Goal: Transaction & Acquisition: Obtain resource

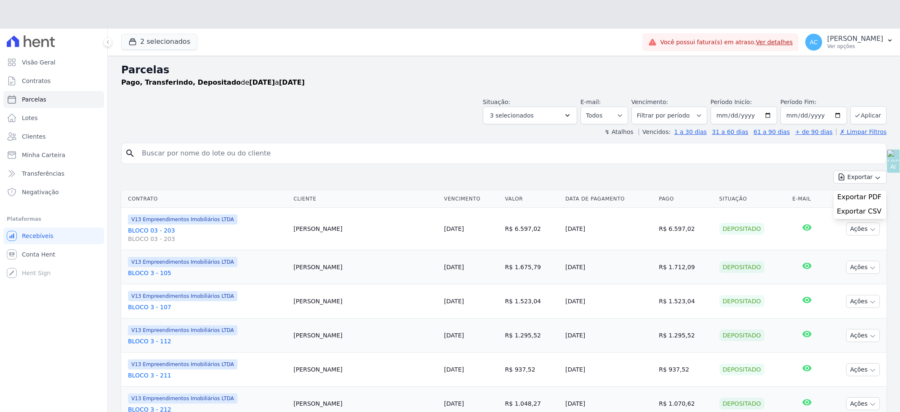
select select
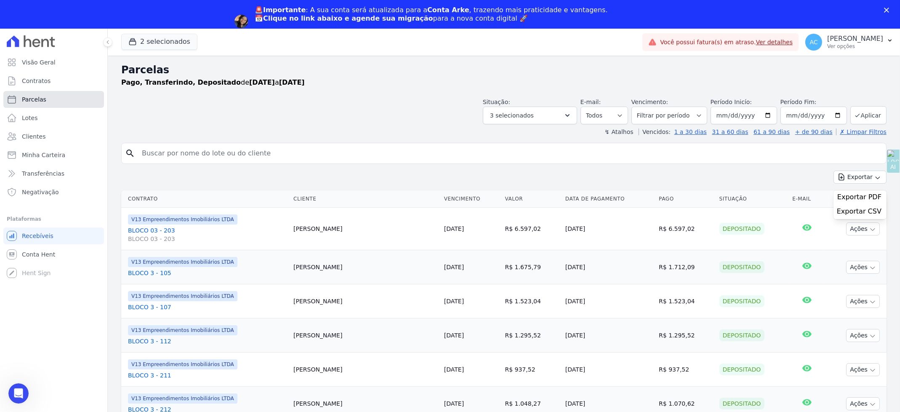
click at [46, 96] on link "Parcelas" at bounding box center [53, 99] width 101 height 17
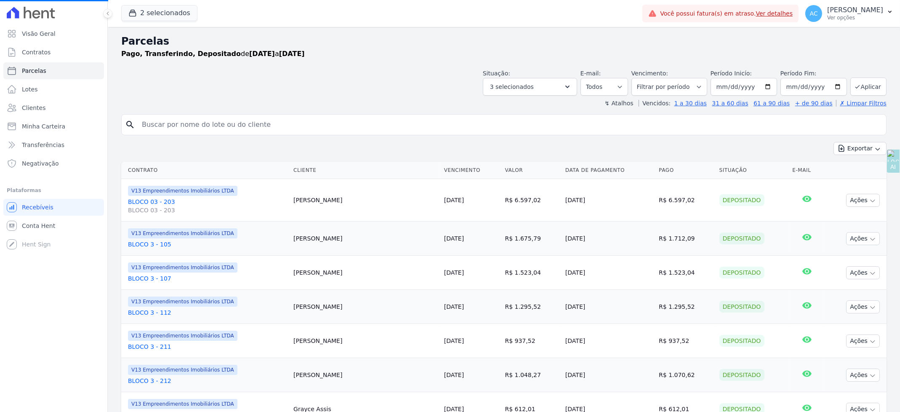
select select
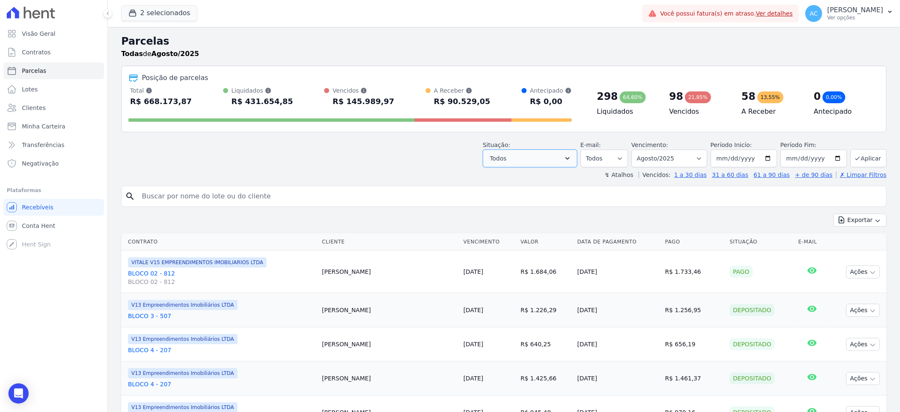
drag, startPoint x: 534, startPoint y: 155, endPoint x: 524, endPoint y: 158, distance: 10.3
click at [532, 155] on button "Todos" at bounding box center [530, 158] width 94 height 18
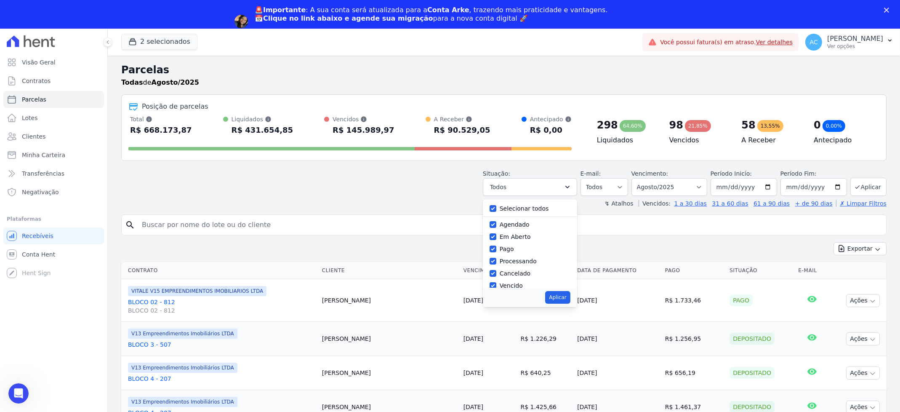
click at [498, 213] on div "Selecionar todos" at bounding box center [530, 209] width 81 height 12
click at [496, 251] on input "Pago" at bounding box center [493, 249] width 7 height 7
checkbox input "false"
click at [494, 208] on input "Selecionar todos" at bounding box center [493, 208] width 7 height 7
checkbox input "true"
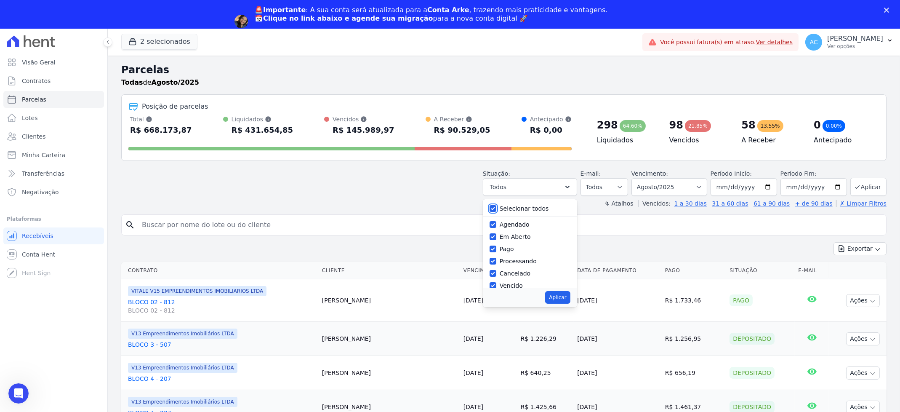
checkbox input "true"
click at [496, 211] on input "Selecionar todos" at bounding box center [493, 208] width 7 height 7
checkbox input "false"
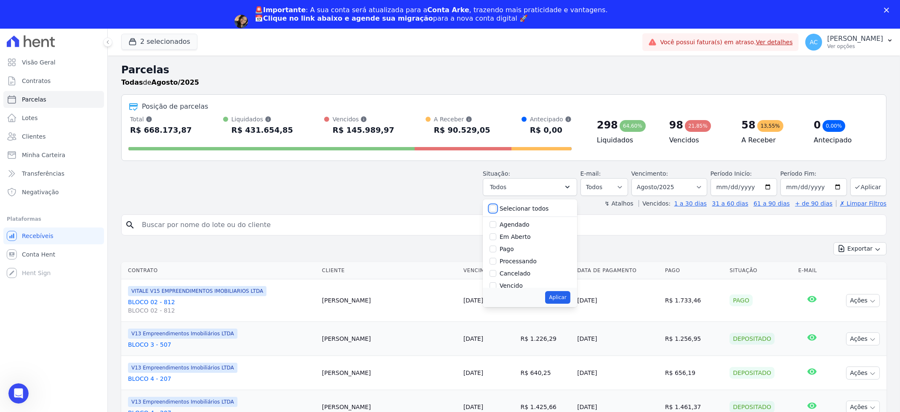
checkbox input "false"
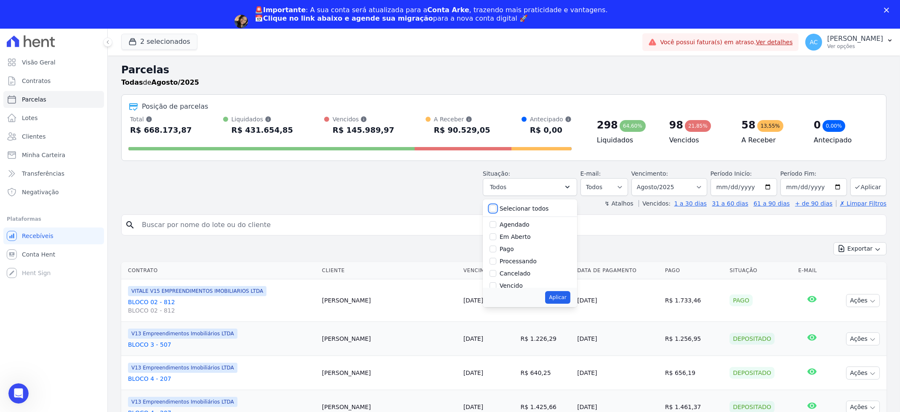
checkbox input "false"
click at [496, 257] on div at bounding box center [493, 261] width 7 height 8
click at [496, 249] on input "Pago" at bounding box center [493, 249] width 7 height 7
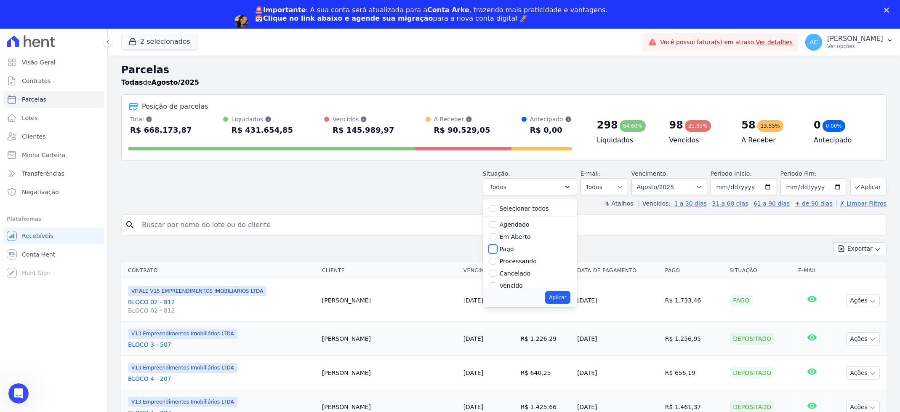
checkbox input "true"
click at [496, 252] on input "Depositado" at bounding box center [493, 254] width 7 height 7
checkbox input "true"
click at [496, 240] on input "Transferindo" at bounding box center [493, 241] width 7 height 7
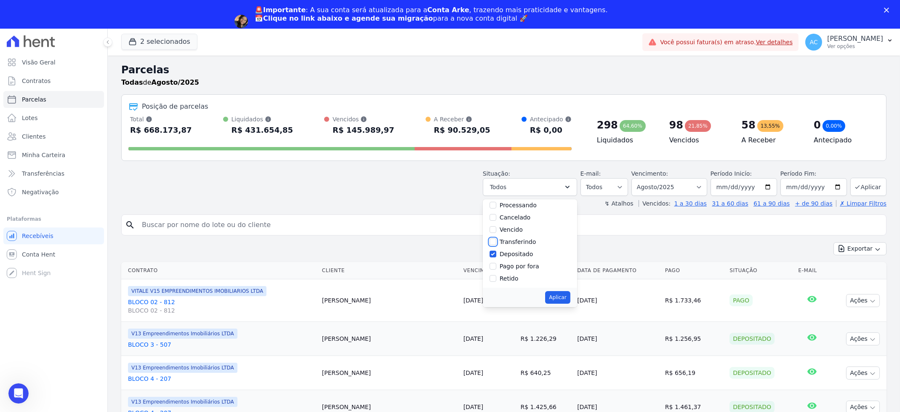
checkbox input "true"
click at [564, 299] on button "Aplicar" at bounding box center [557, 297] width 25 height 13
select select "paid"
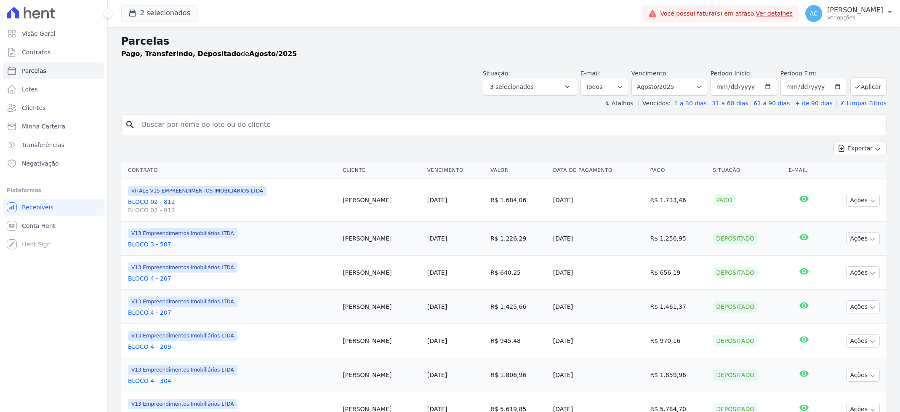
select select
click at [715, 85] on input "[DATE]" at bounding box center [744, 87] width 67 height 18
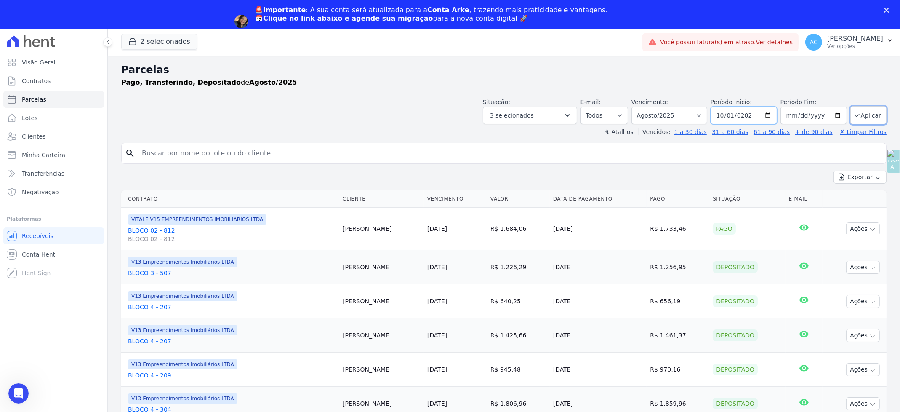
type input "[DATE]"
click at [869, 110] on button "Aplicar" at bounding box center [869, 115] width 36 height 18
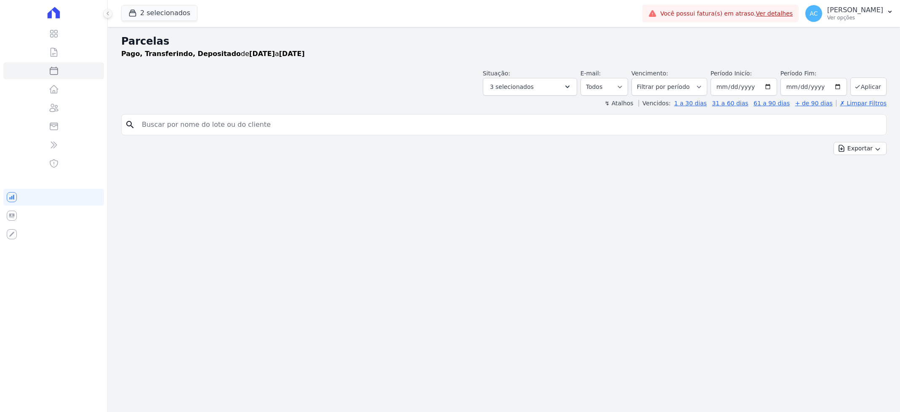
select select
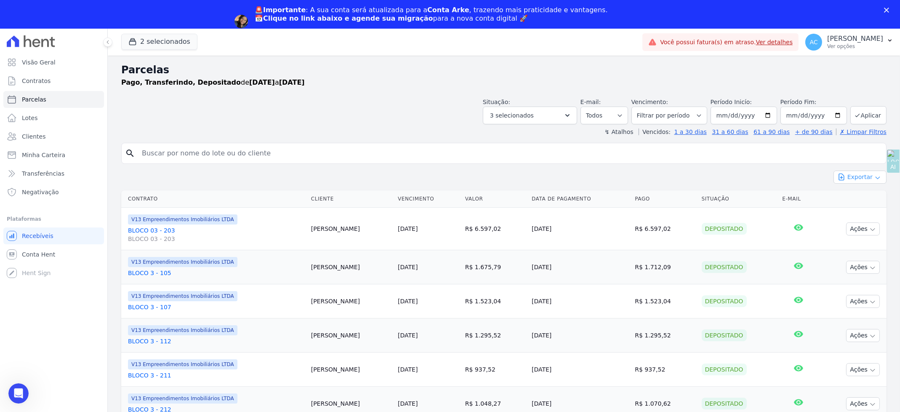
click at [875, 176] on icon "button" at bounding box center [878, 177] width 7 height 7
click at [850, 214] on span "Exportar CSV" at bounding box center [859, 211] width 45 height 8
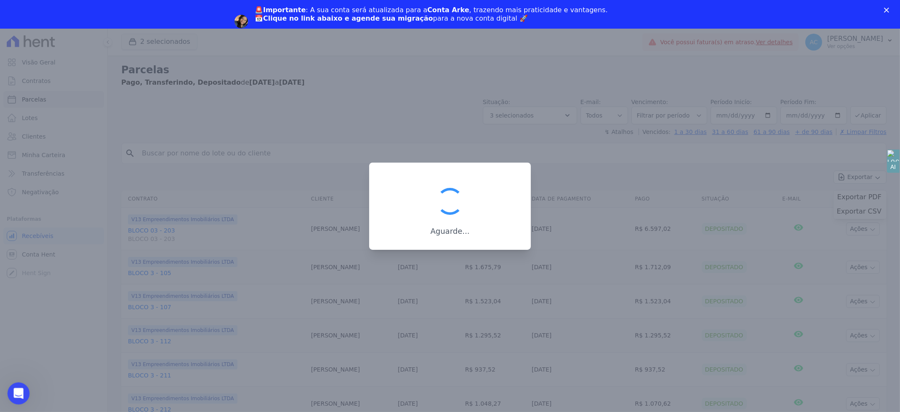
click at [18, 393] on icon "Abrir mensagem da Intercom" at bounding box center [18, 392] width 14 height 14
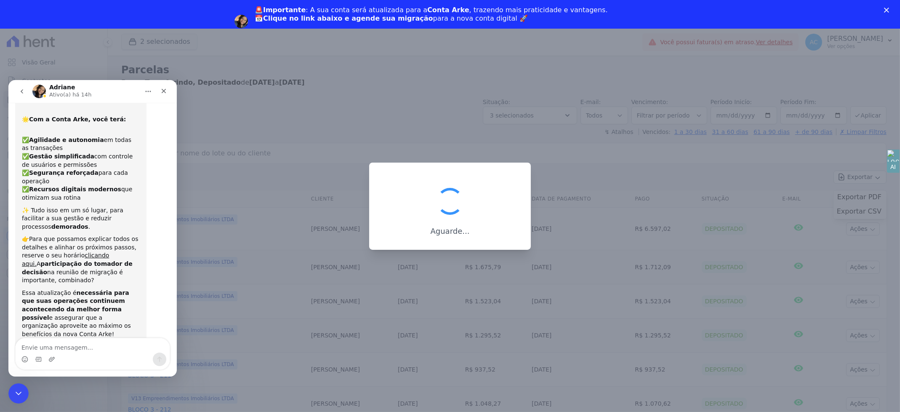
scroll to position [71, 0]
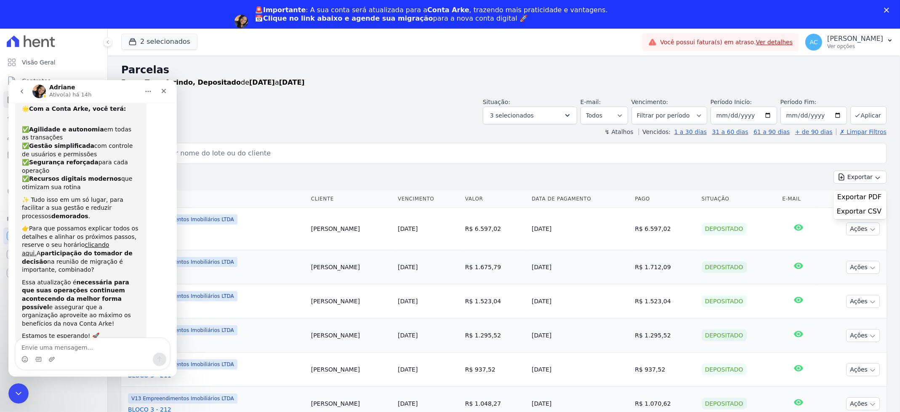
click at [63, 343] on textarea "Envie uma mensagem..." at bounding box center [93, 345] width 154 height 14
type textarea "Olá, bom dia! Tudo bem?"
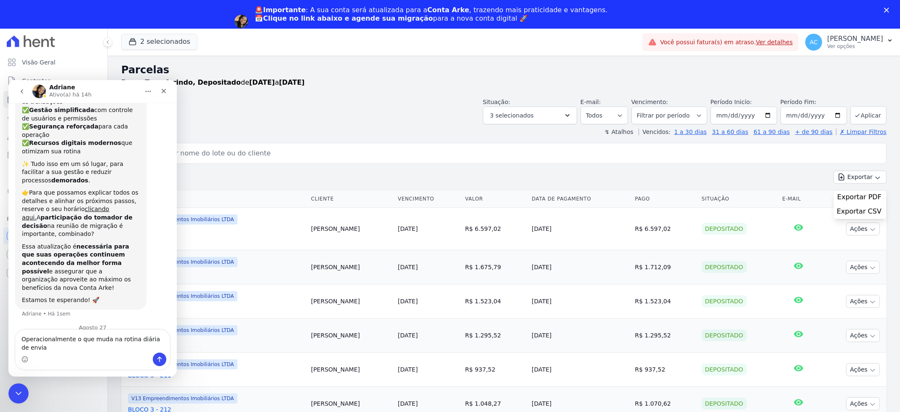
scroll to position [115, 0]
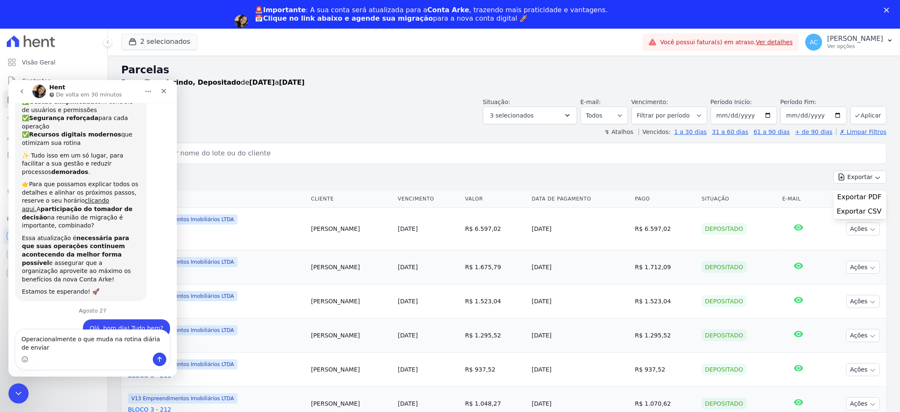
click at [74, 337] on textarea "Operacionalmente o que muda na rotina diária de enviar" at bounding box center [93, 340] width 154 height 23
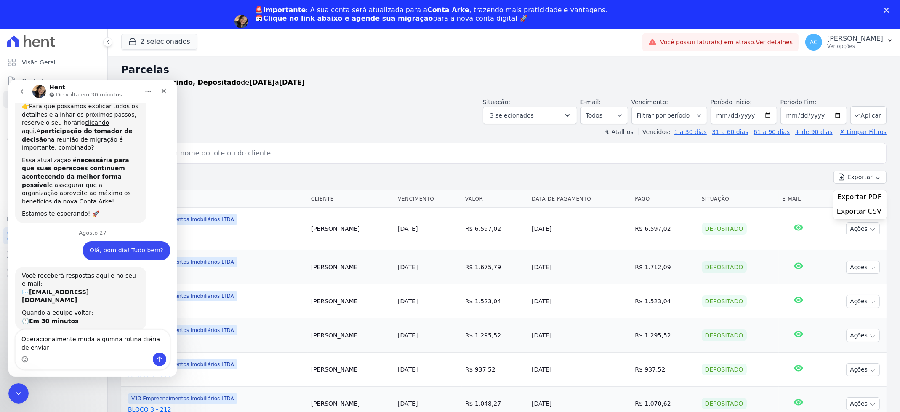
scroll to position [202, 0]
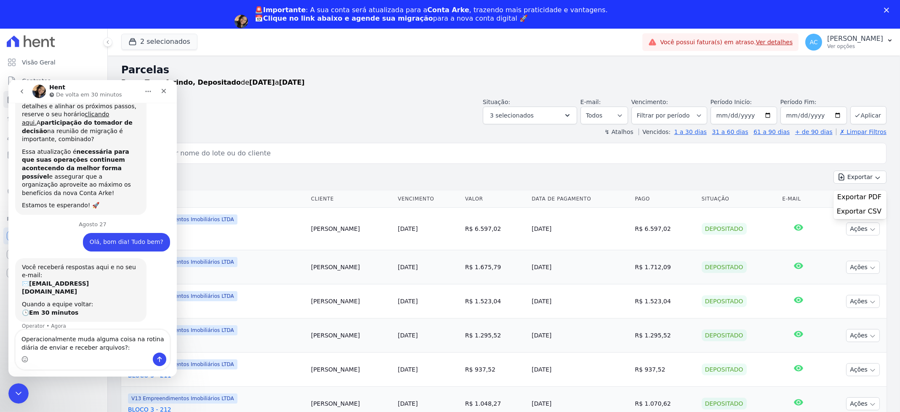
type textarea "Operacionalmente muda alguma coisa na rotina diária de enviar e receber arquivo…"
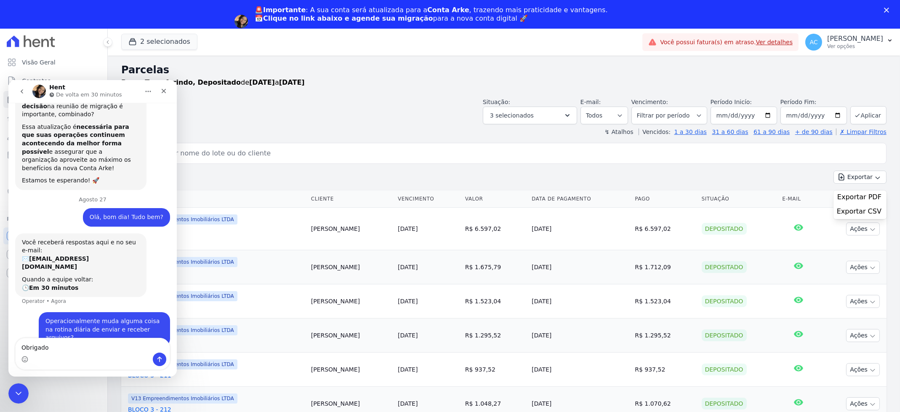
type textarea "Obrigado."
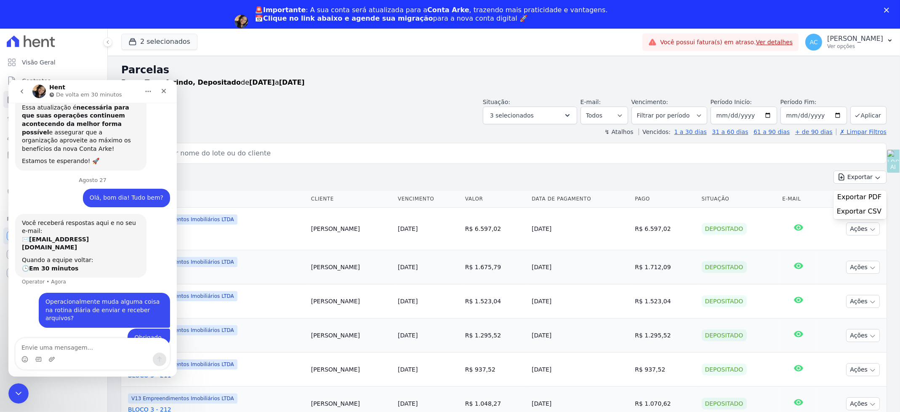
click at [21, 90] on icon "go back" at bounding box center [22, 91] width 7 height 7
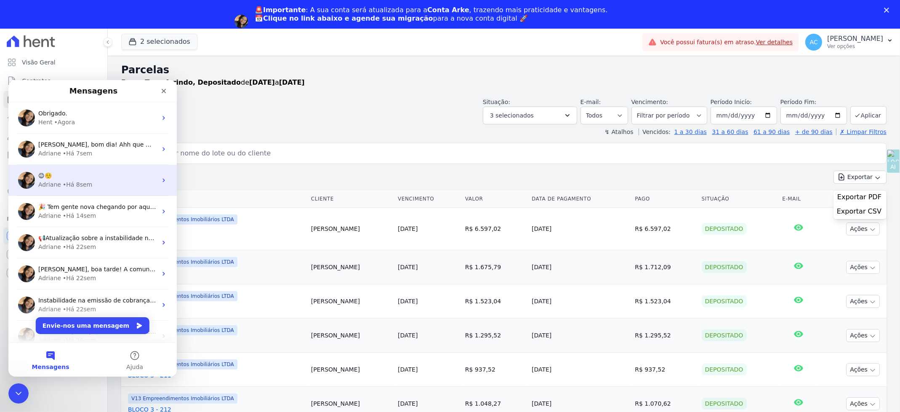
scroll to position [0, 0]
